Goal: Task Accomplishment & Management: Manage account settings

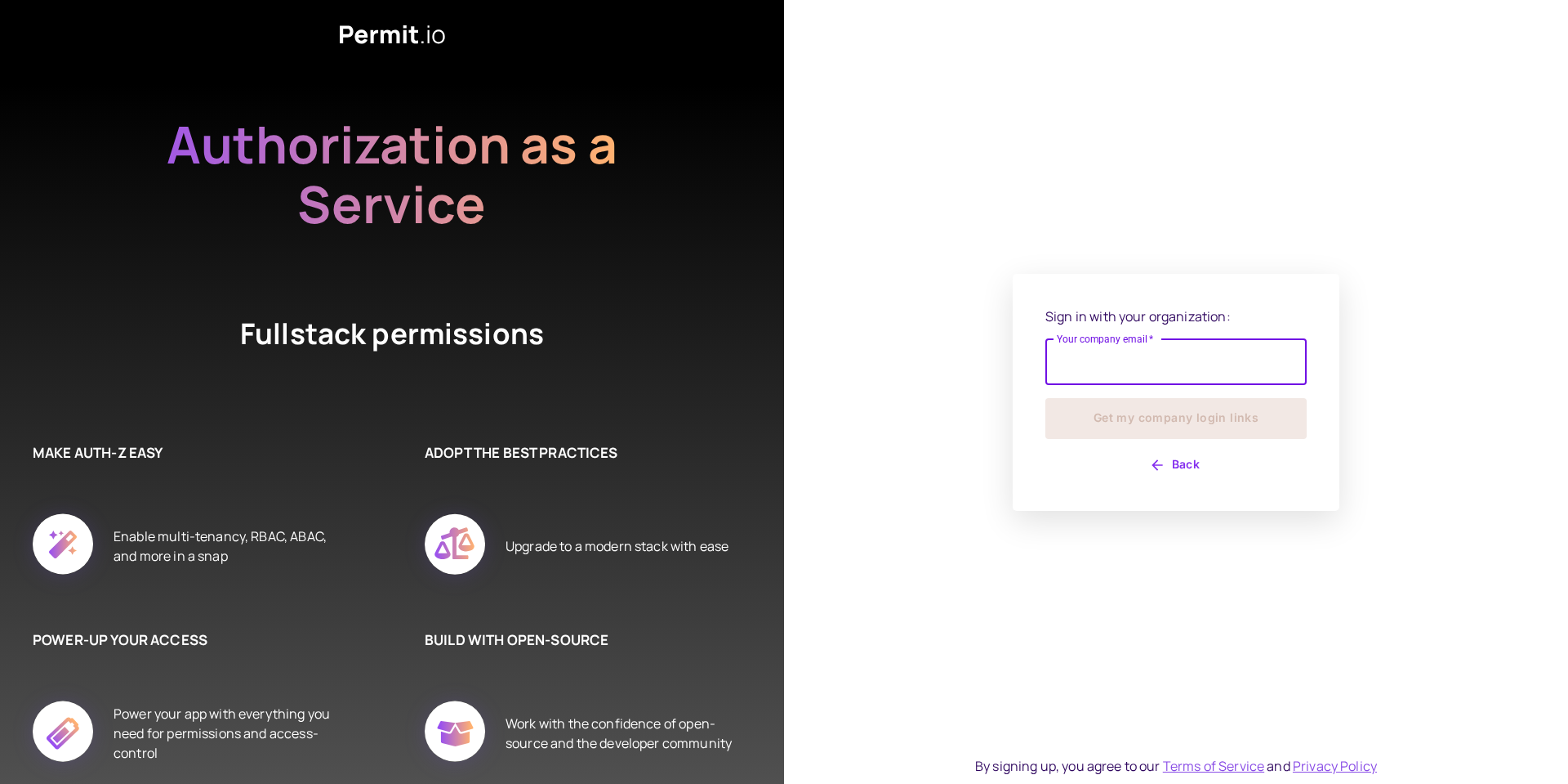
click at [1089, 351] on input "Your company email   *" at bounding box center [1176, 362] width 261 height 46
type input "**********"
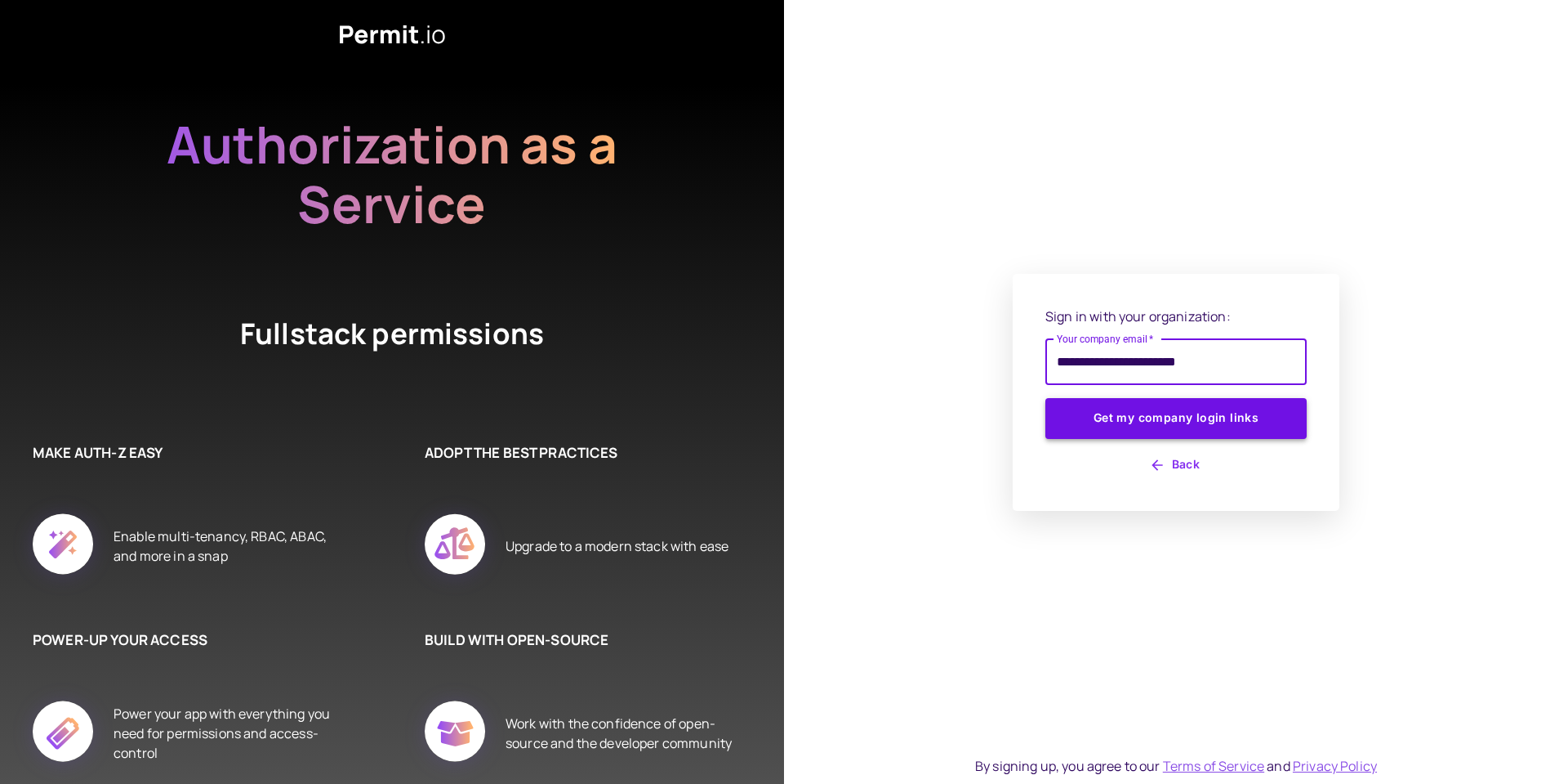
click at [1145, 422] on button "Get my company login links" at bounding box center [1176, 418] width 261 height 41
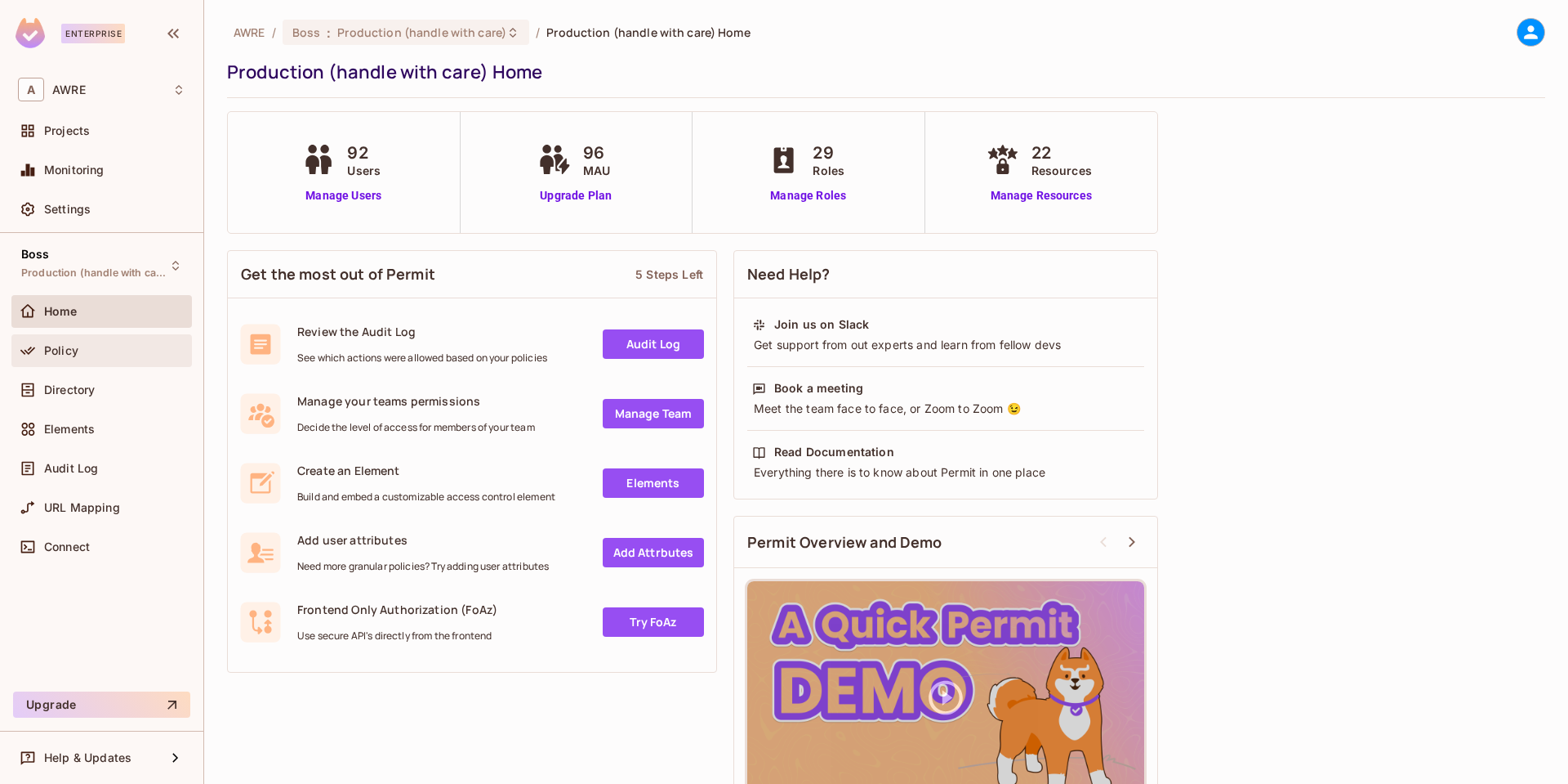
click at [73, 351] on span "Policy" at bounding box center [61, 350] width 34 height 13
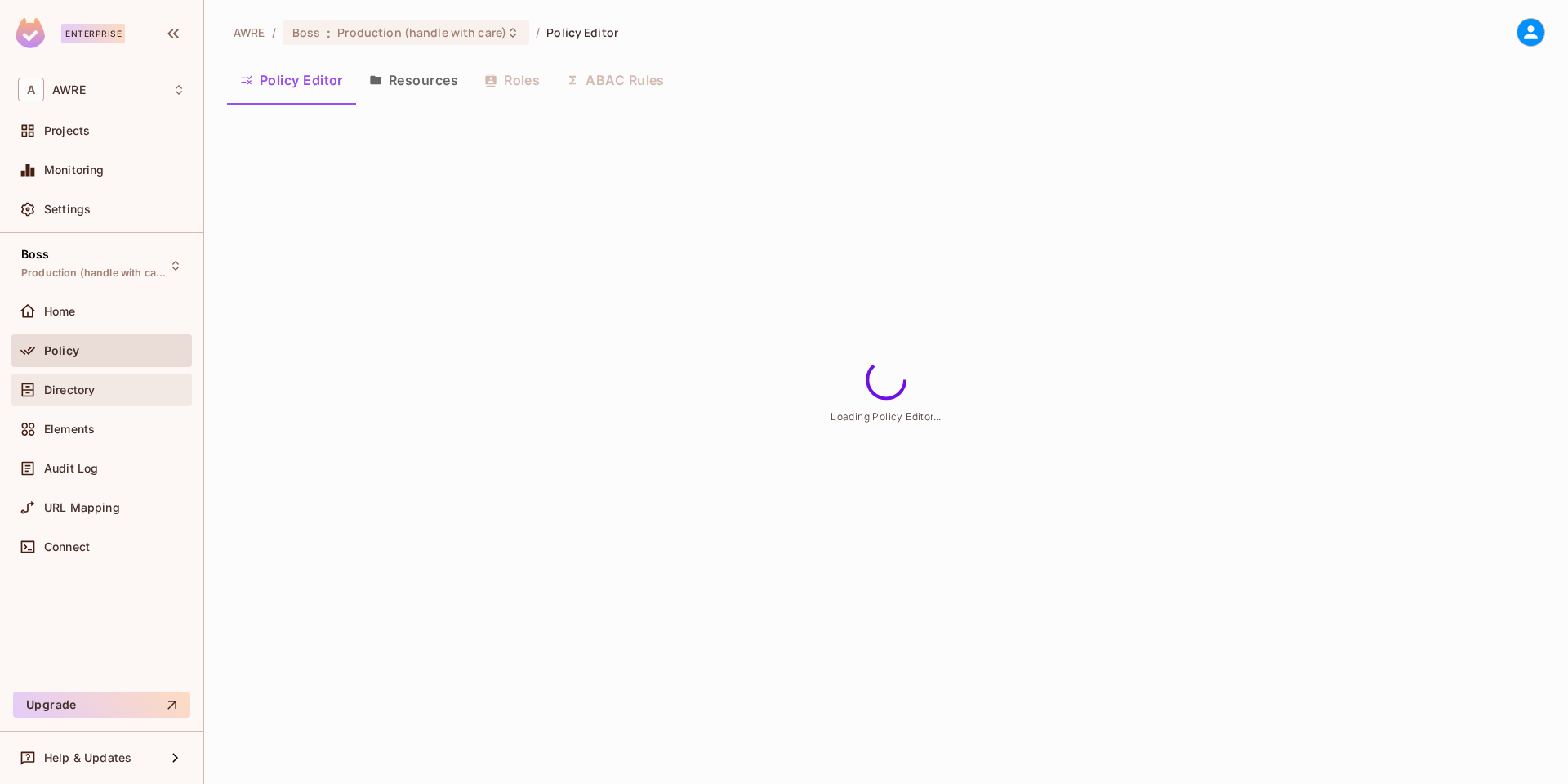
click at [84, 383] on span "Directory" at bounding box center [69, 390] width 51 height 13
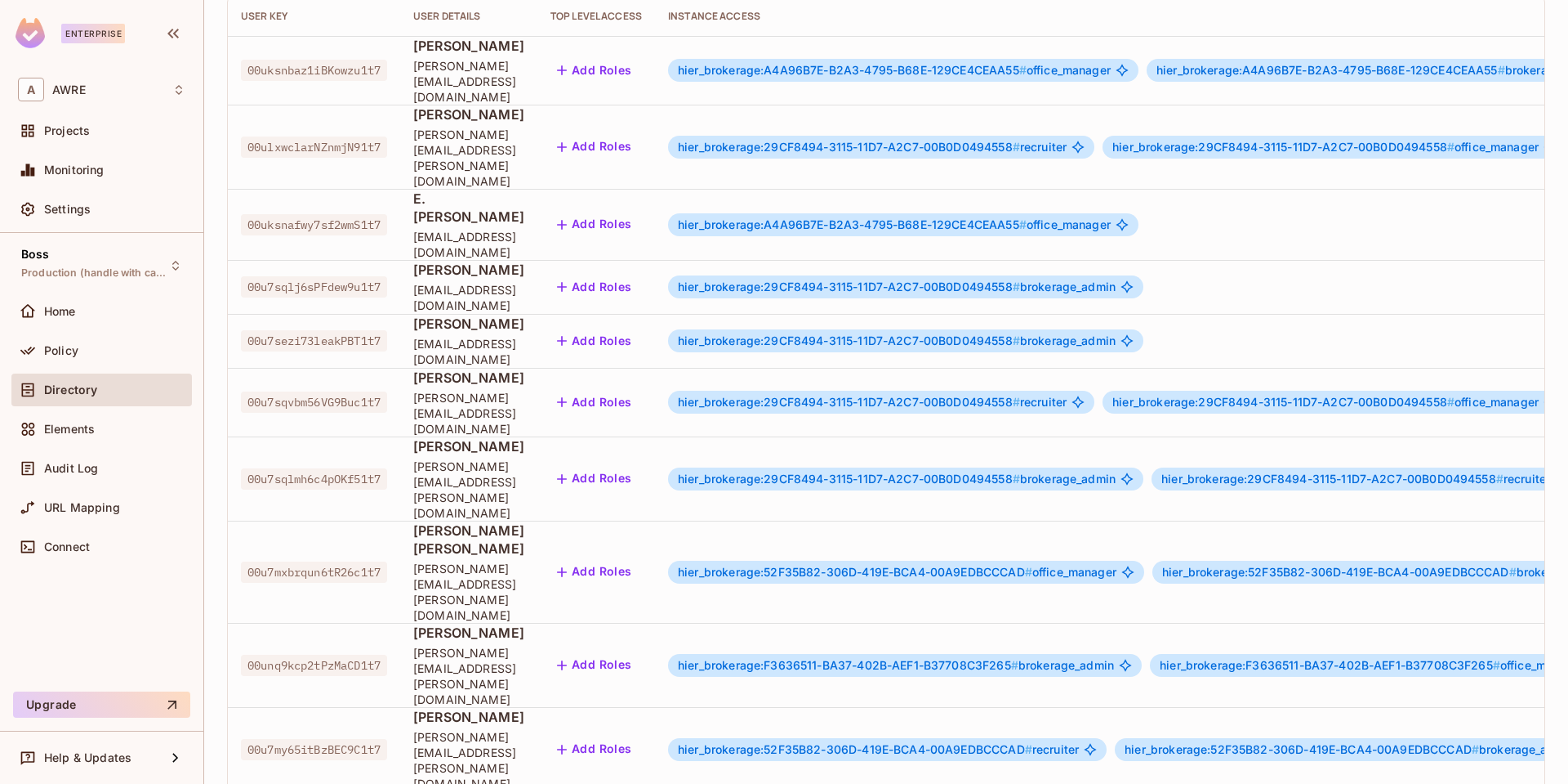
scroll to position [371, 0]
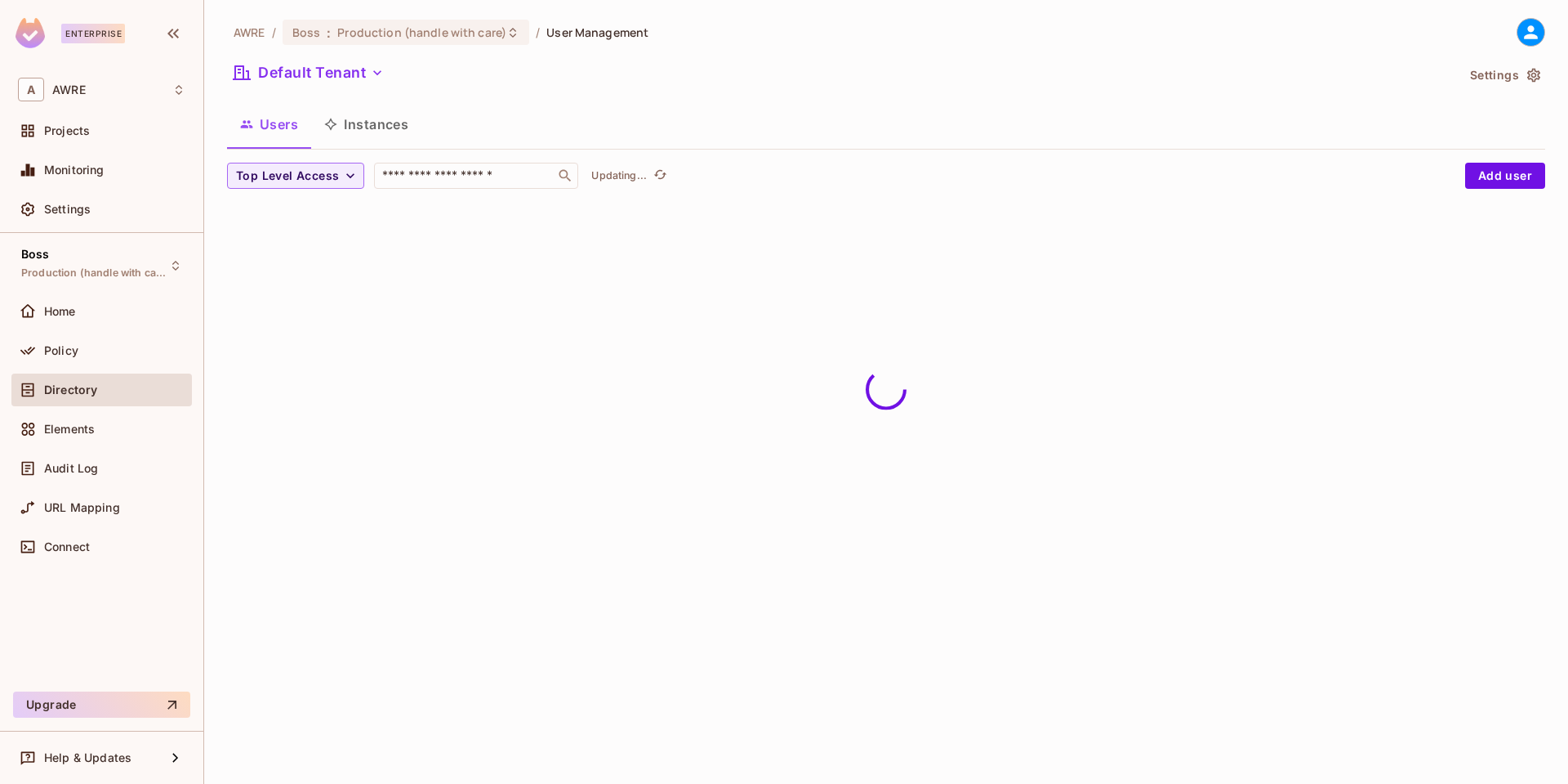
scroll to position [0, 0]
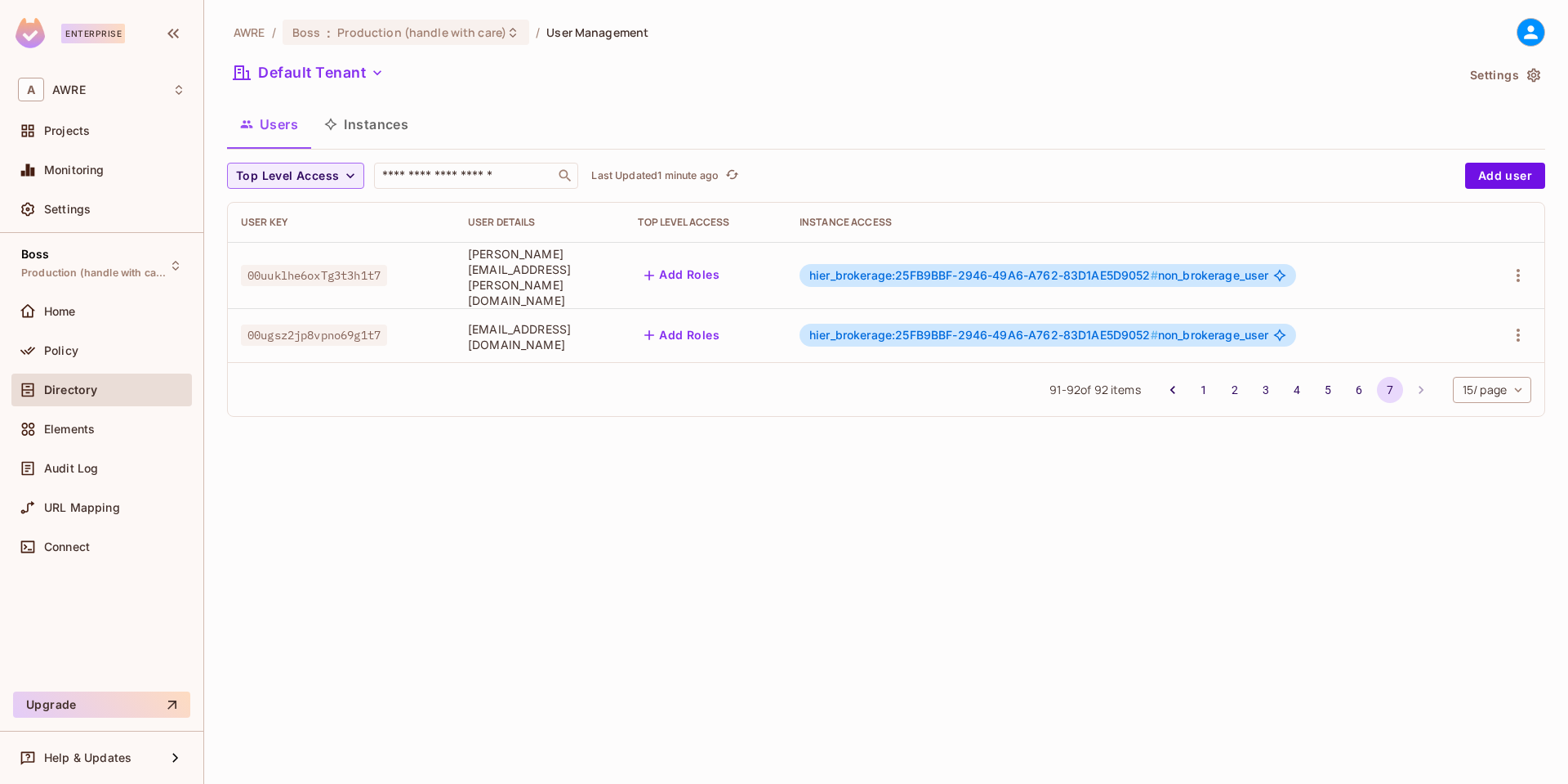
click at [1269, 269] on span "hier_brokerage:25FB9BBF-2946-49A6-A762-83D1AE5D9052 # non_brokerage_user" at bounding box center [1039, 276] width 460 height 13
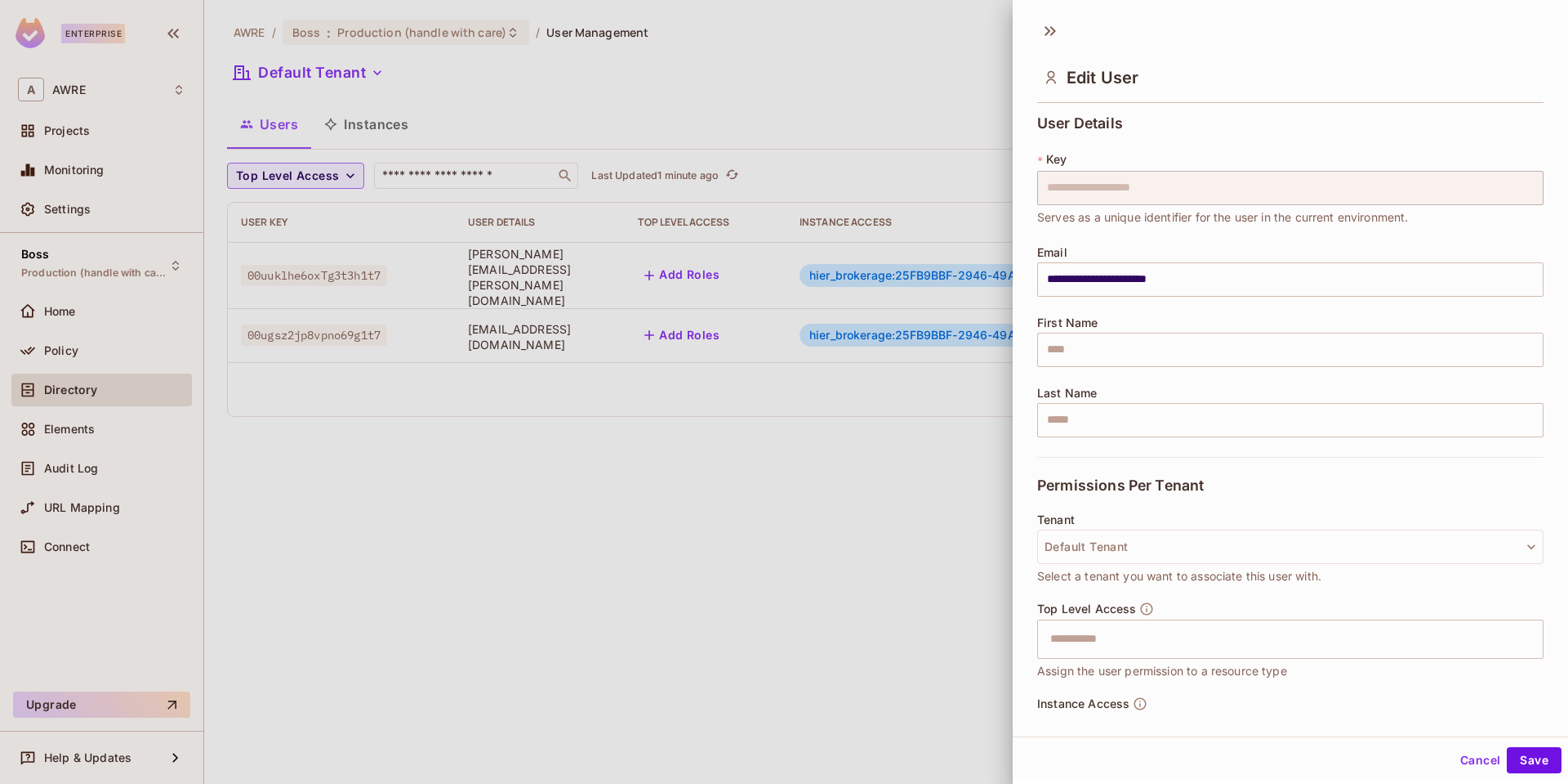
scroll to position [133, 0]
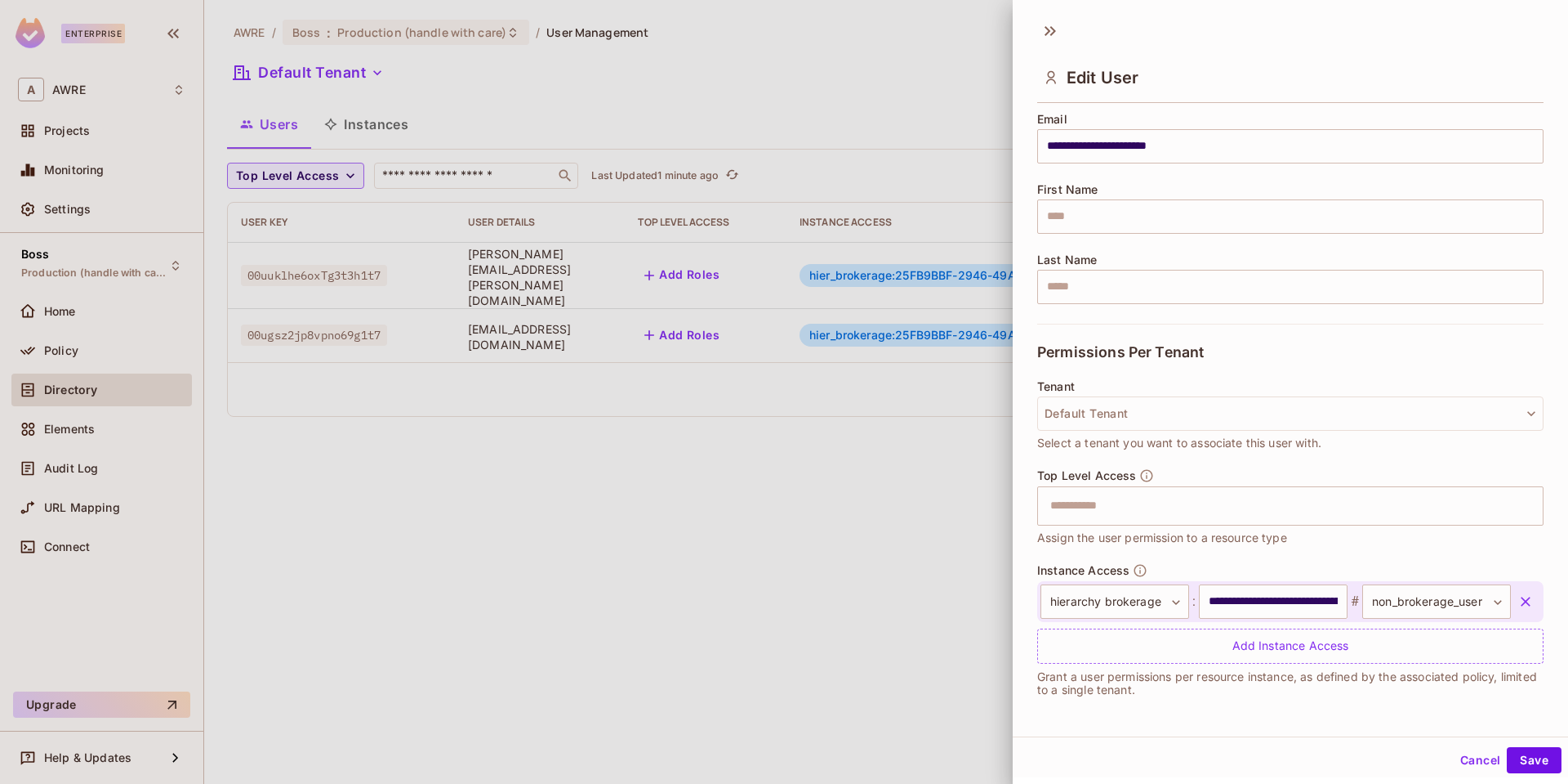
click at [1520, 599] on icon "button" at bounding box center [1525, 602] width 10 height 10
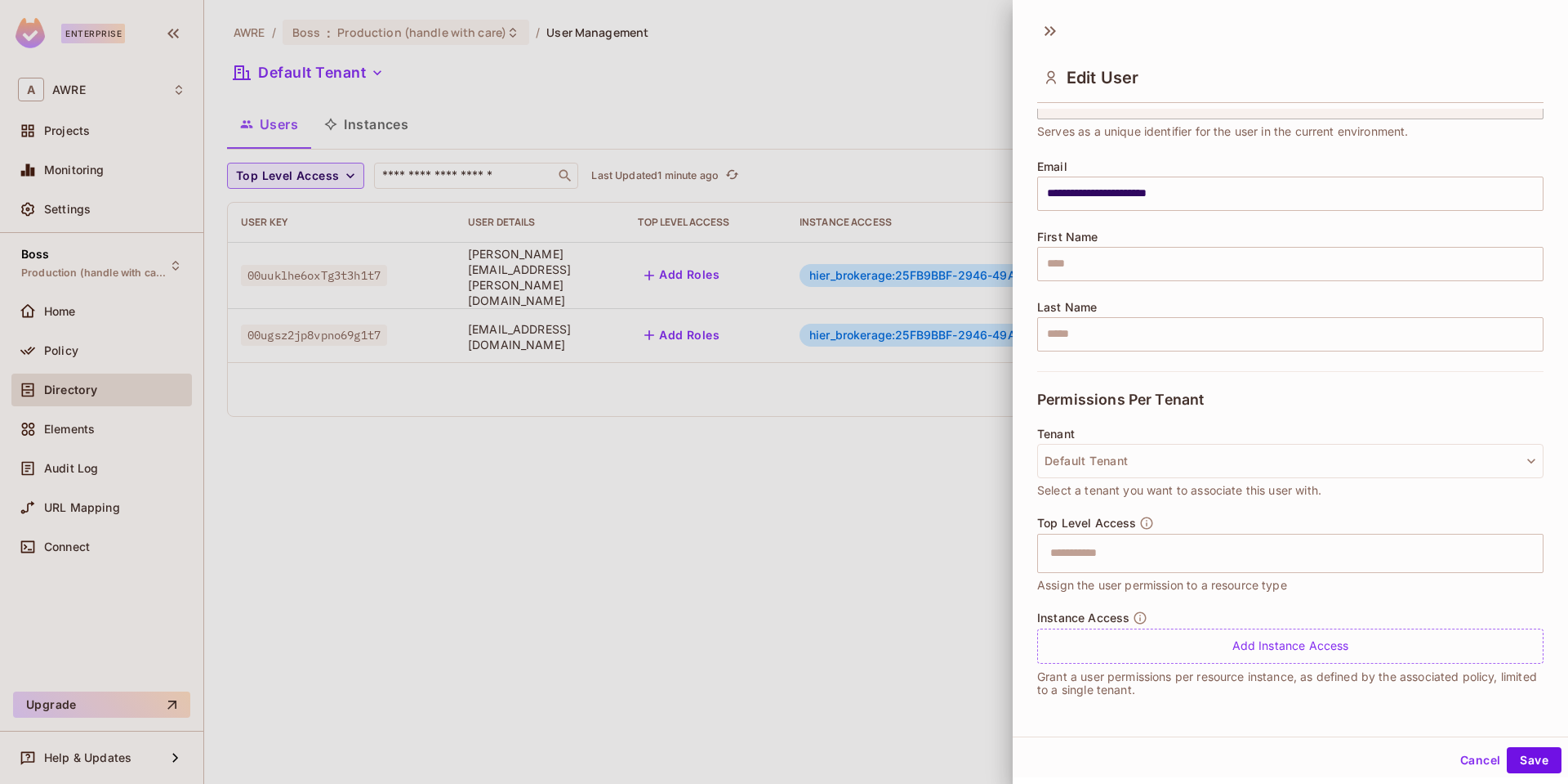
scroll to position [86, 0]
click at [1521, 750] on button "Save" at bounding box center [1534, 759] width 54 height 26
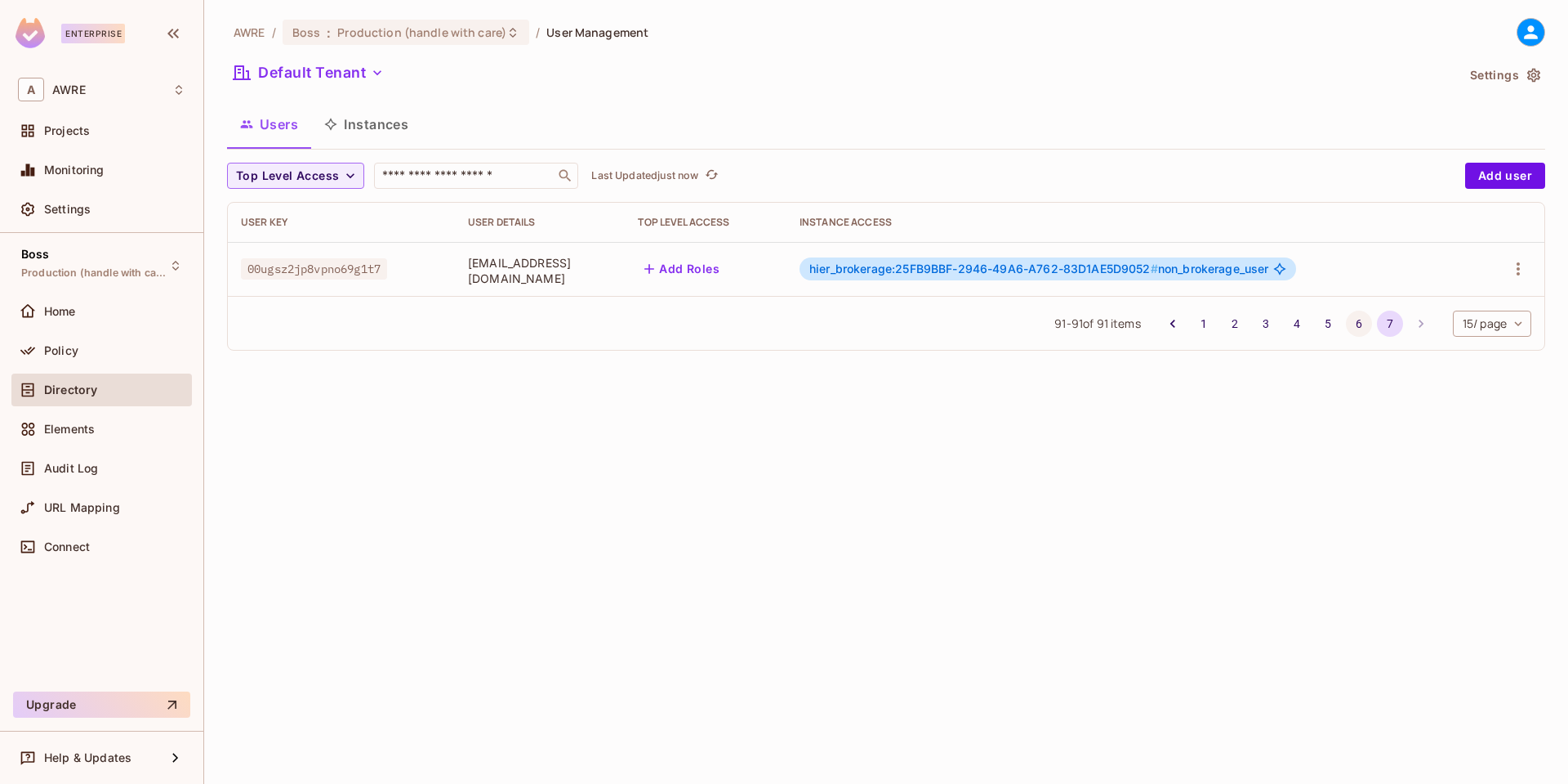
click at [1351, 320] on button "6" at bounding box center [1358, 323] width 26 height 26
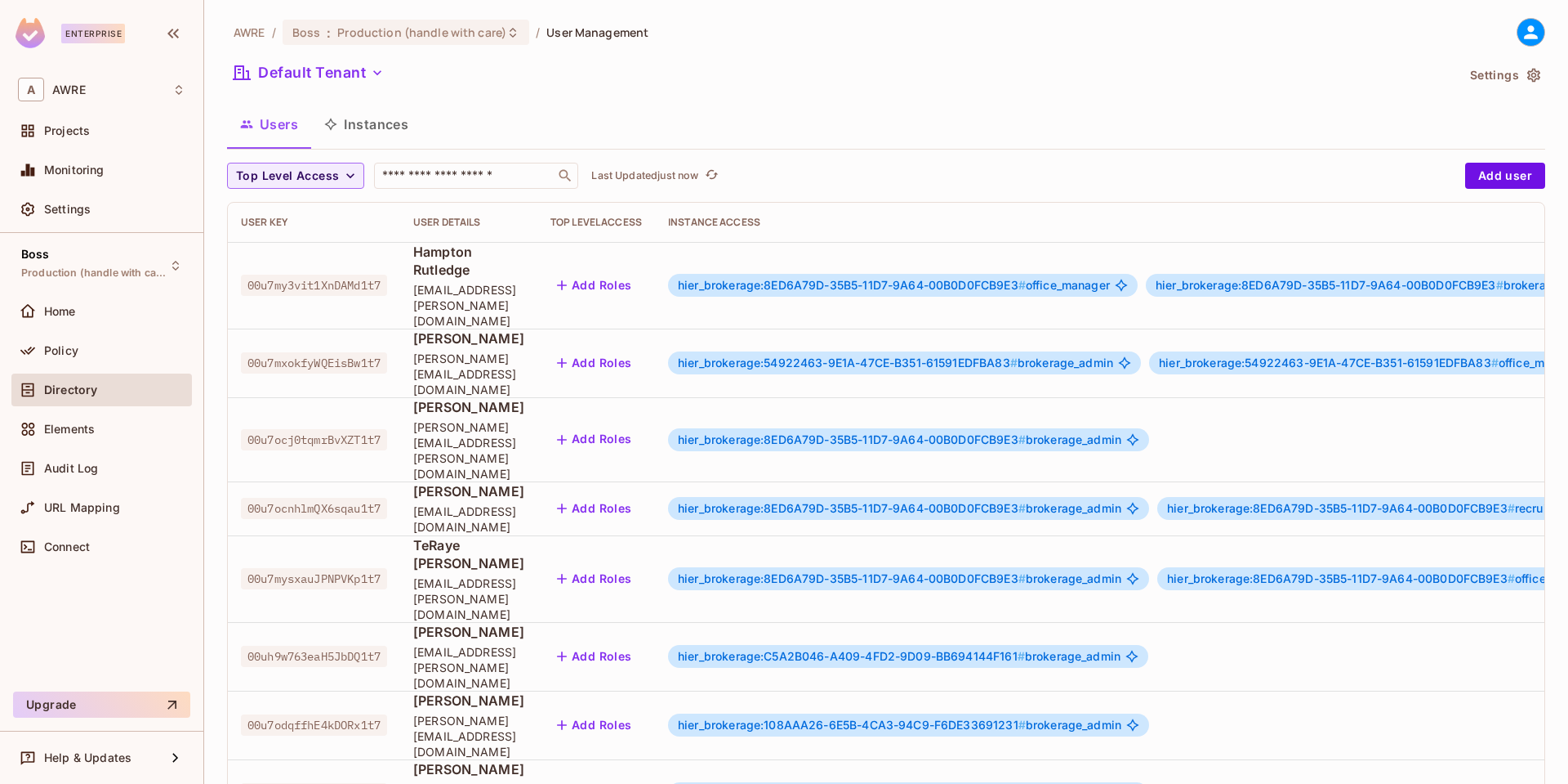
scroll to position [371, 0]
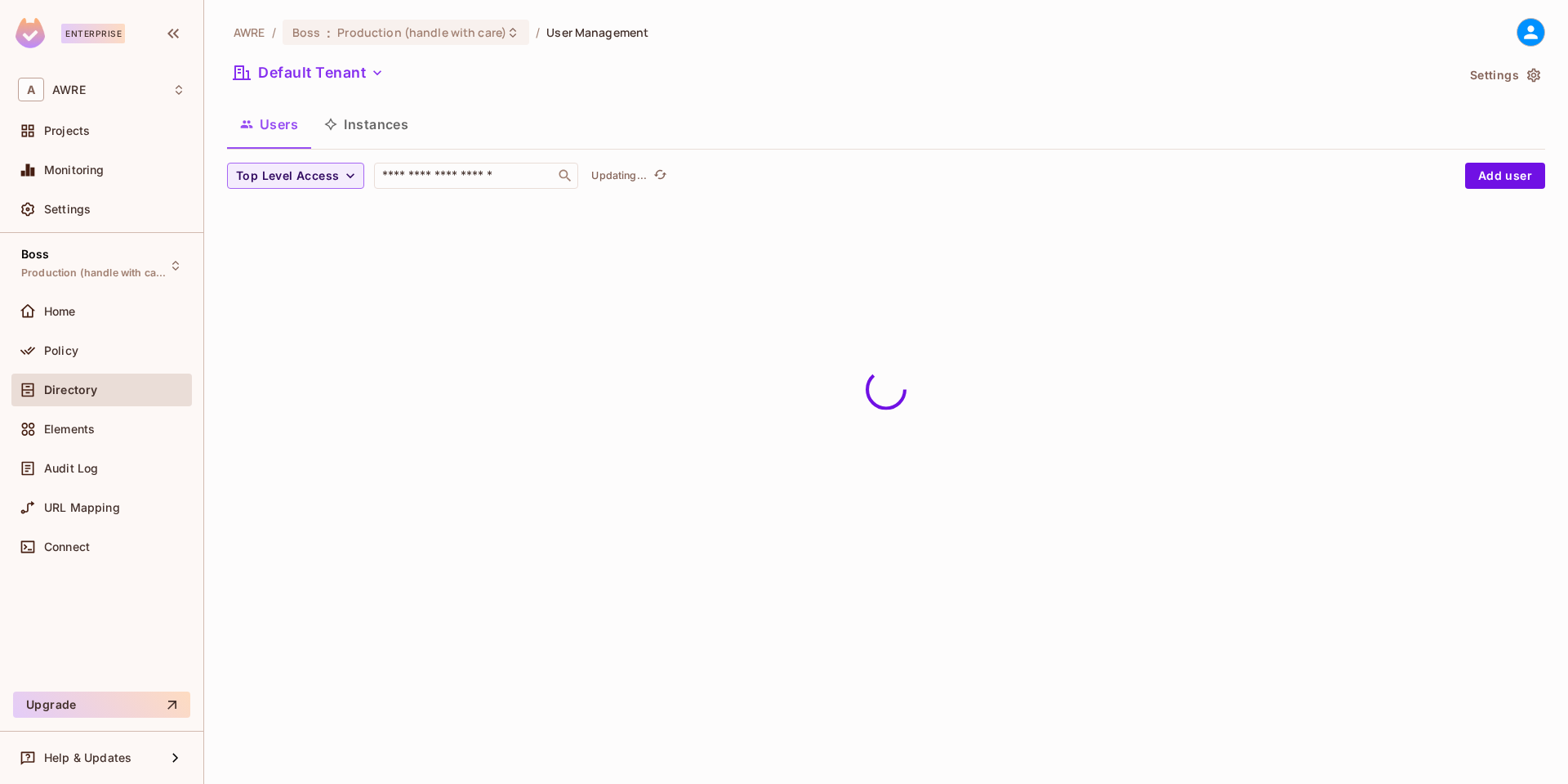
scroll to position [0, 0]
